Goal: Information Seeking & Learning: Check status

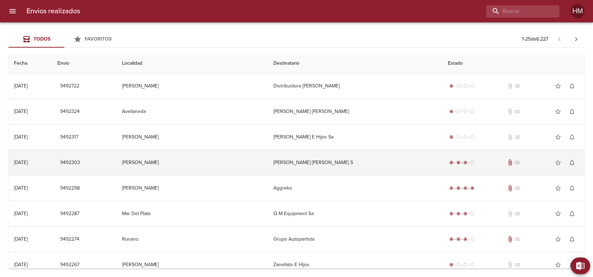
drag, startPoint x: 81, startPoint y: 161, endPoint x: 118, endPoint y: 164, distance: 37.6
click at [116, 164] on td "9492303" at bounding box center [84, 162] width 64 height 25
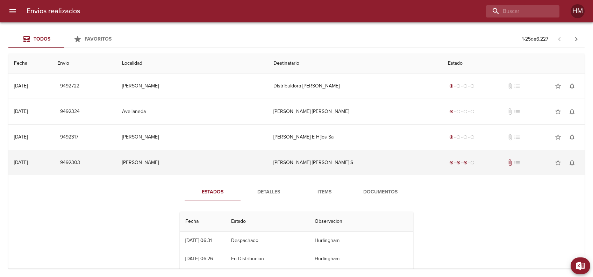
click at [353, 158] on td "[PERSON_NAME] [PERSON_NAME] S" at bounding box center [355, 162] width 175 height 25
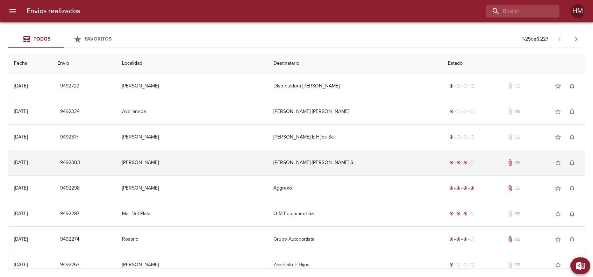
click at [358, 160] on td "[PERSON_NAME] [PERSON_NAME] S" at bounding box center [355, 162] width 175 height 25
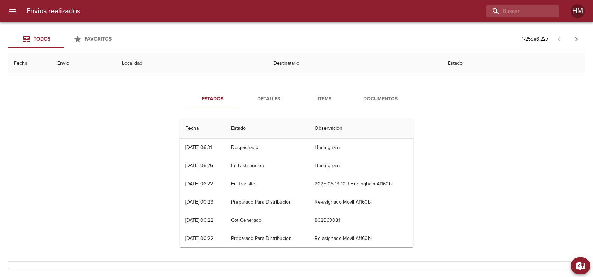
click at [268, 104] on button "Detalles" at bounding box center [269, 99] width 56 height 17
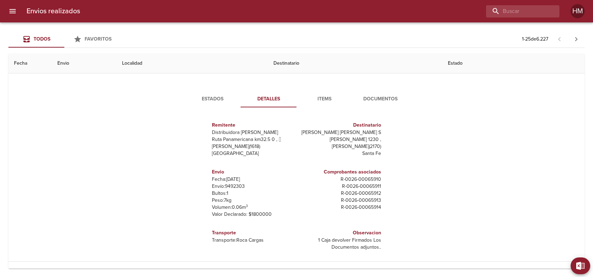
click at [329, 99] on span "Items" at bounding box center [325, 99] width 48 height 9
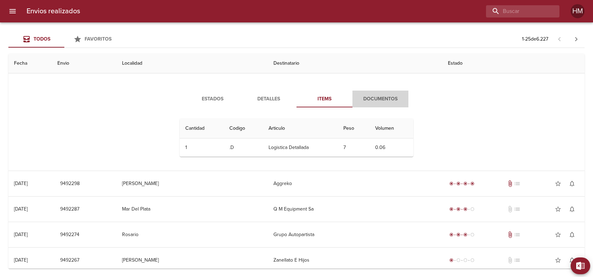
click at [369, 102] on span "Documentos" at bounding box center [381, 99] width 48 height 9
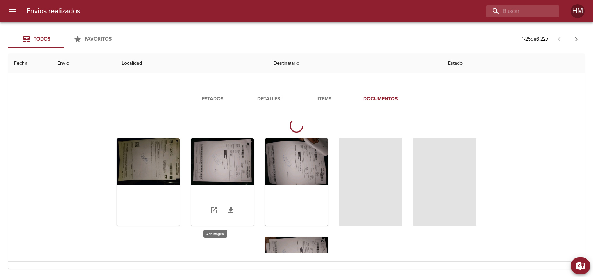
click at [225, 166] on div "Tabla de envíos del cliente" at bounding box center [222, 181] width 63 height 87
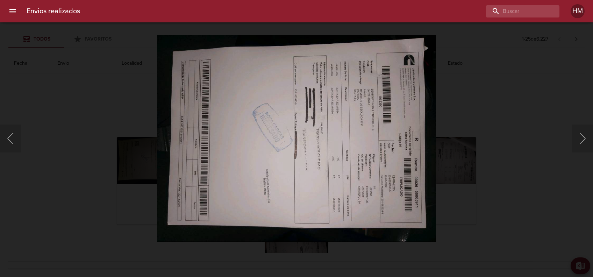
click at [331, 144] on img "Lightbox" at bounding box center [296, 138] width 279 height 207
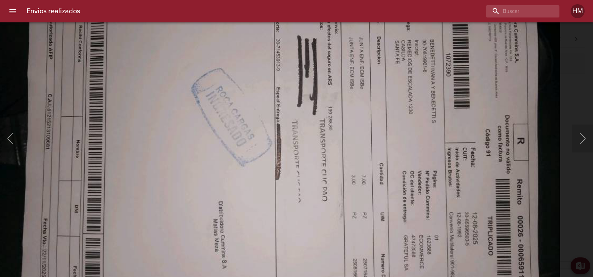
click at [280, 162] on img "Lightbox" at bounding box center [280, 139] width 561 height 416
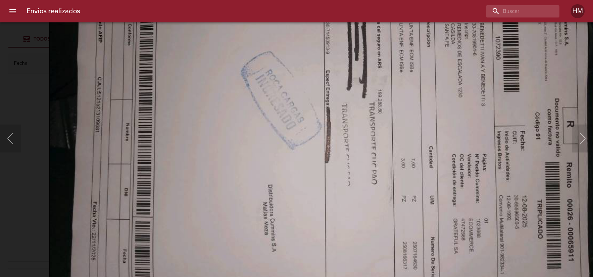
click at [308, 188] on img "Lightbox" at bounding box center [329, 122] width 561 height 416
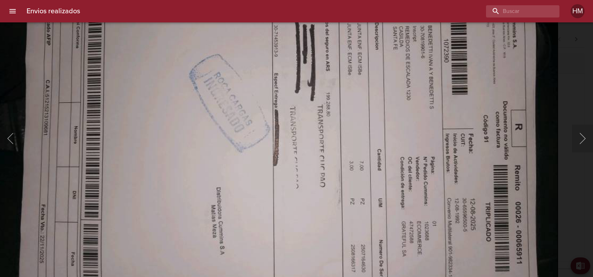
click at [240, 162] on img "Lightbox" at bounding box center [278, 125] width 561 height 416
click at [572, 114] on div "Lightbox" at bounding box center [296, 138] width 593 height 277
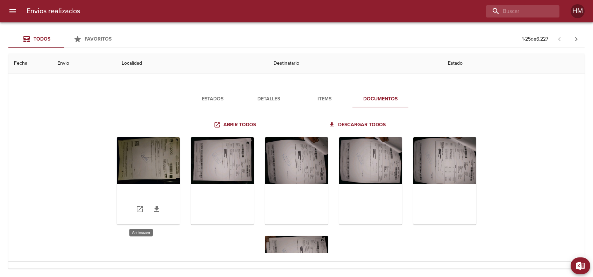
click at [166, 158] on div "Tabla de envíos del cliente" at bounding box center [148, 180] width 63 height 87
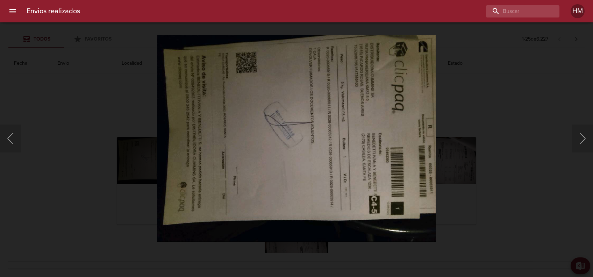
click at [357, 133] on img "Lightbox" at bounding box center [296, 138] width 279 height 207
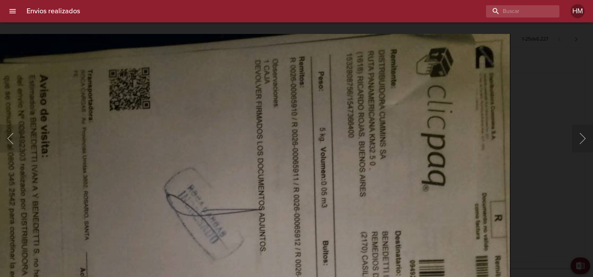
click at [370, 193] on img "Lightbox" at bounding box center [230, 242] width 561 height 416
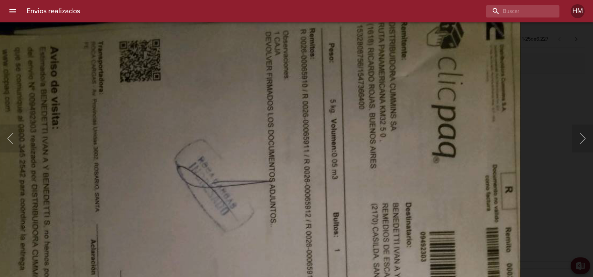
click at [370, 193] on img "Lightbox" at bounding box center [240, 214] width 561 height 416
click at [482, 109] on img "Lightbox" at bounding box center [240, 214] width 561 height 416
click at [550, 84] on div "Lightbox" at bounding box center [296, 138] width 593 height 277
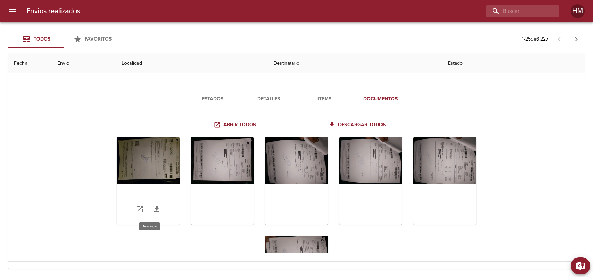
click at [154, 208] on icon "Tabla de envíos del cliente" at bounding box center [156, 209] width 5 height 6
click at [521, 166] on div "Estados Detalles Items Documentos Abrir todos Descargar todos" at bounding box center [296, 172] width 450 height 162
